Goal: Task Accomplishment & Management: Manage account settings

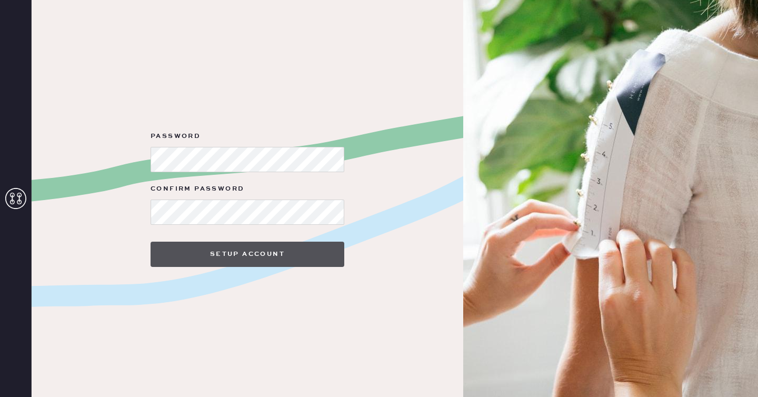
click at [303, 254] on button "Setup Account" at bounding box center [247, 254] width 194 height 25
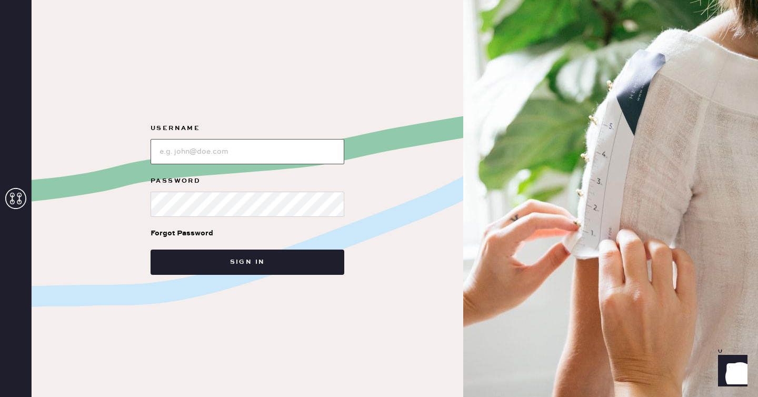
click at [271, 151] on input "loginName" at bounding box center [247, 151] width 194 height 25
type input "[EMAIL_ADDRESS][DOMAIN_NAME]"
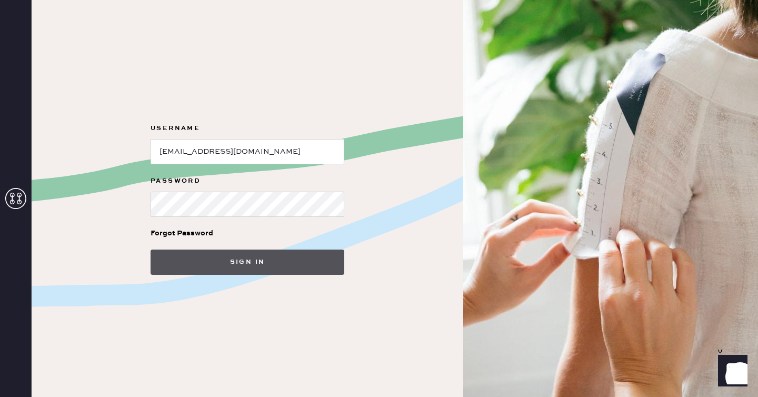
click at [269, 265] on button "Sign in" at bounding box center [247, 261] width 194 height 25
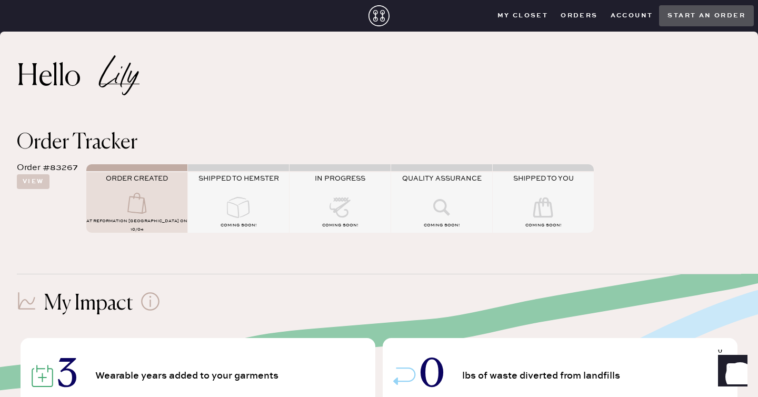
scroll to position [172, 0]
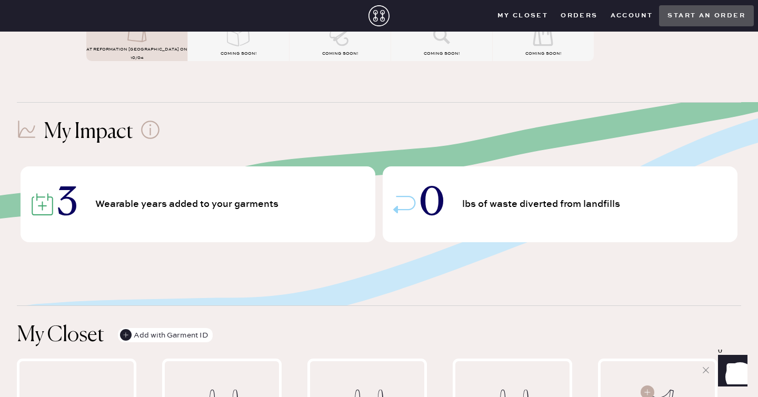
click at [149, 127] on icon at bounding box center [149, 129] width 19 height 19
